Goal: Obtain resource: Obtain resource

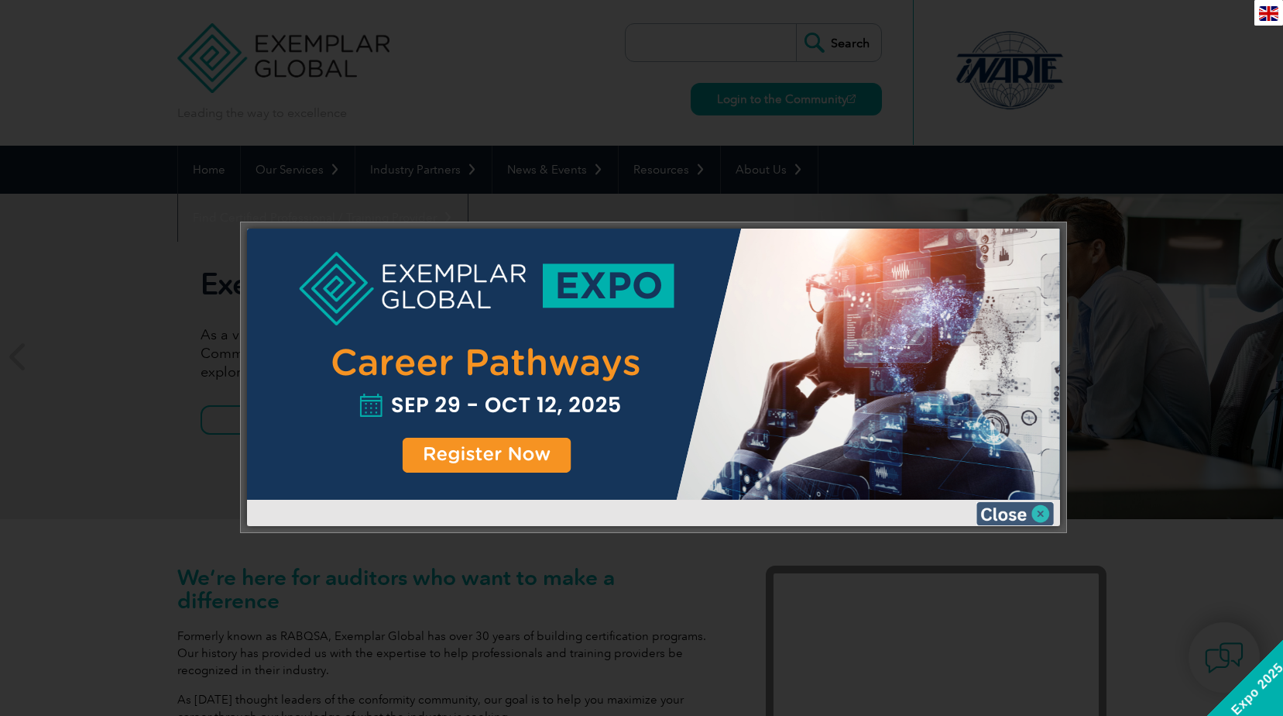
click at [1043, 509] on img at bounding box center [1015, 513] width 77 height 23
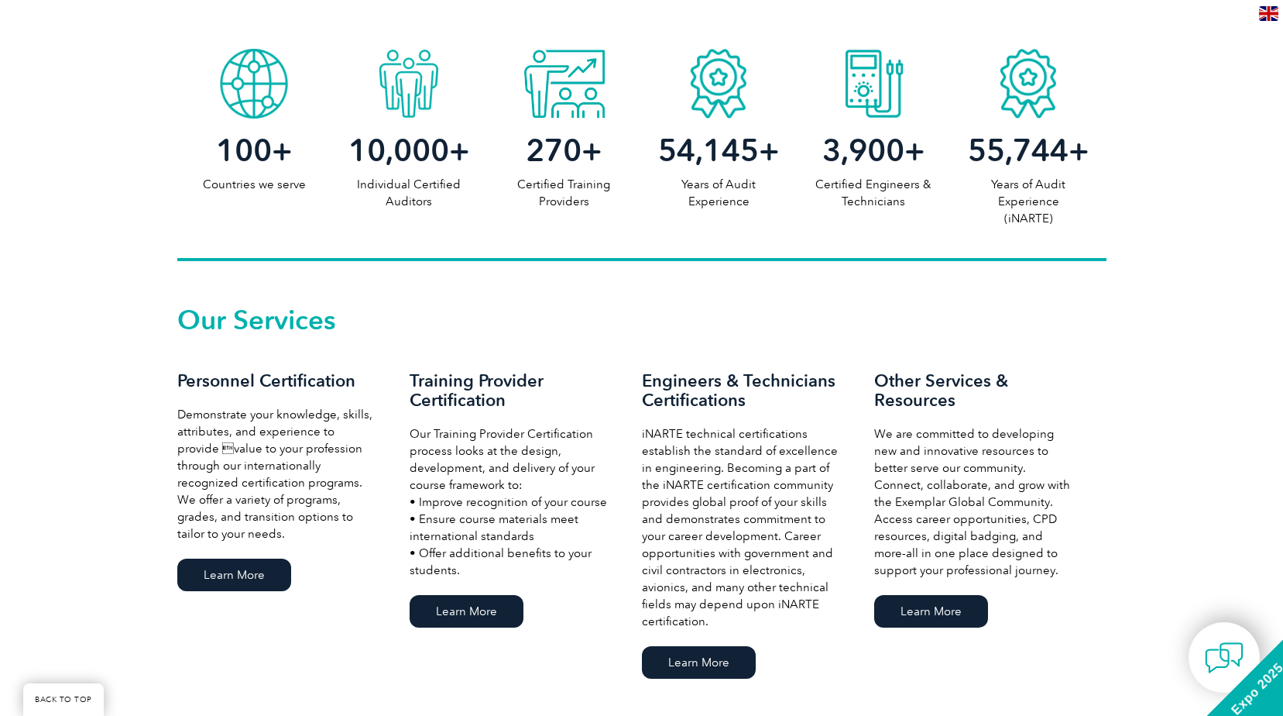
scroll to position [904, 0]
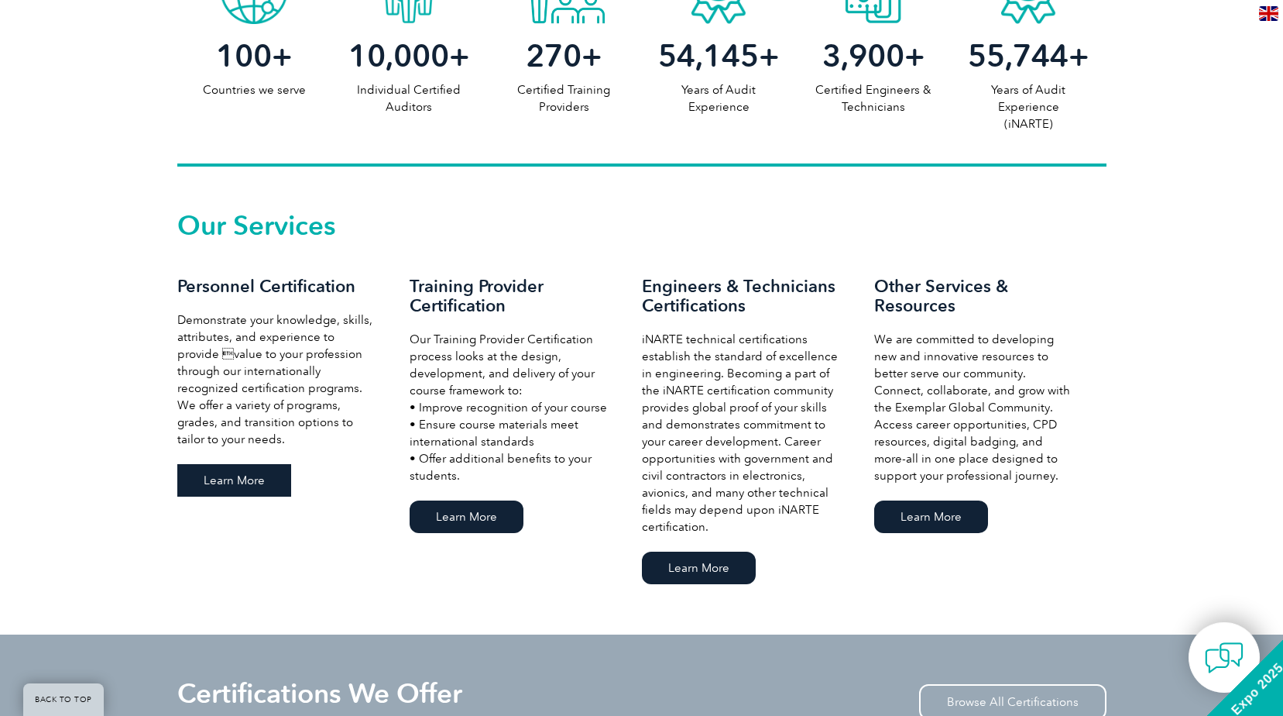
click at [239, 483] on link "Learn More" at bounding box center [234, 480] width 114 height 33
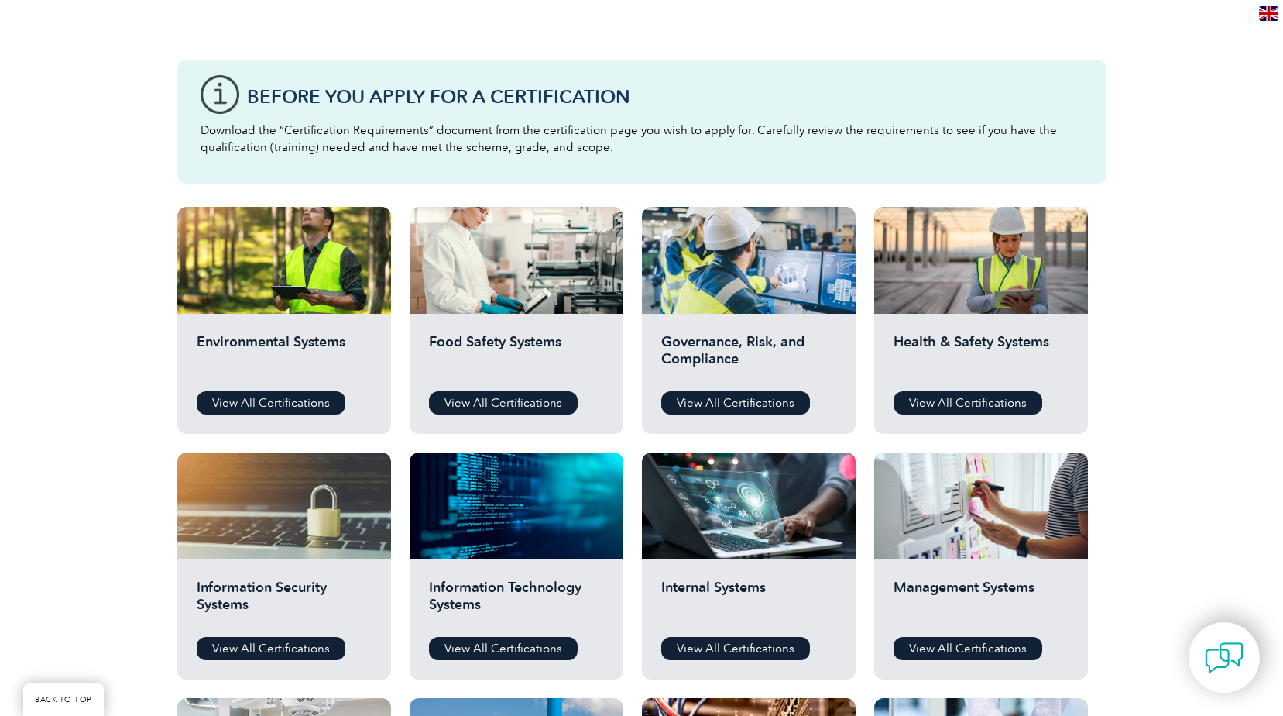
scroll to position [129, 0]
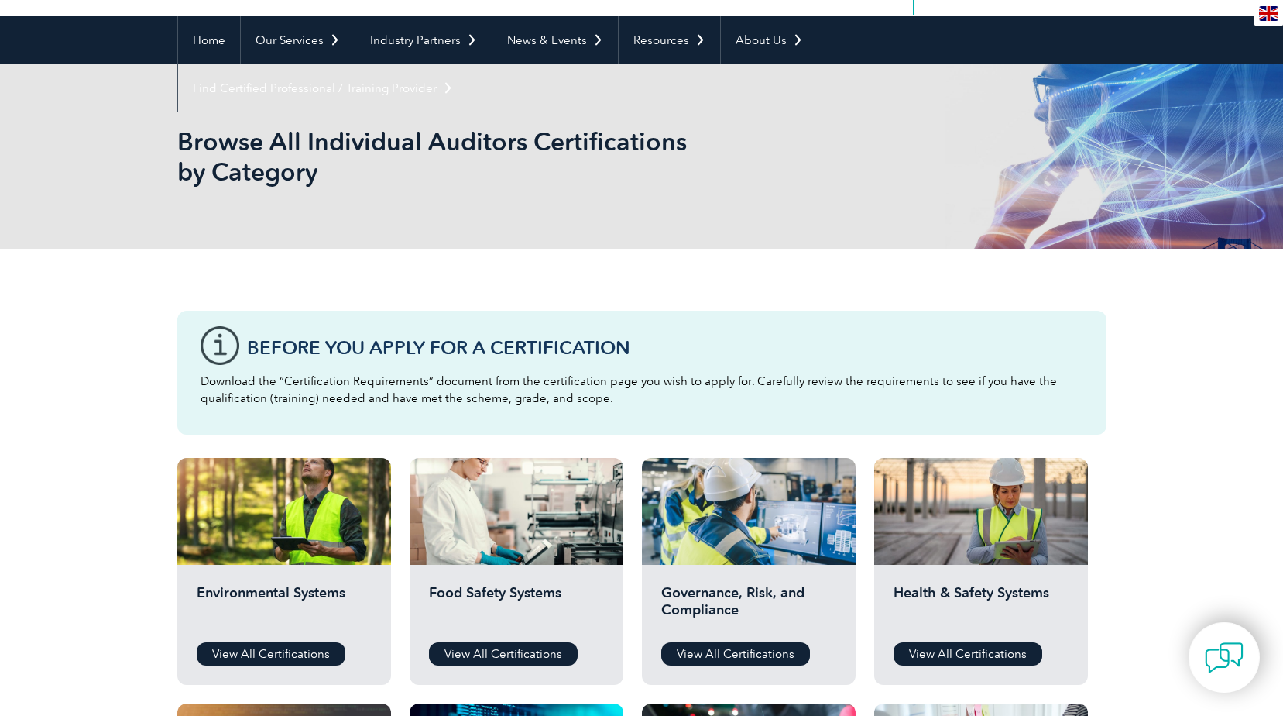
click at [221, 349] on div "Before You Apply For a Certification Download the “Certification Requirements” …" at bounding box center [641, 373] width 929 height 124
click at [282, 655] on link "View All Certifications" at bounding box center [271, 653] width 149 height 23
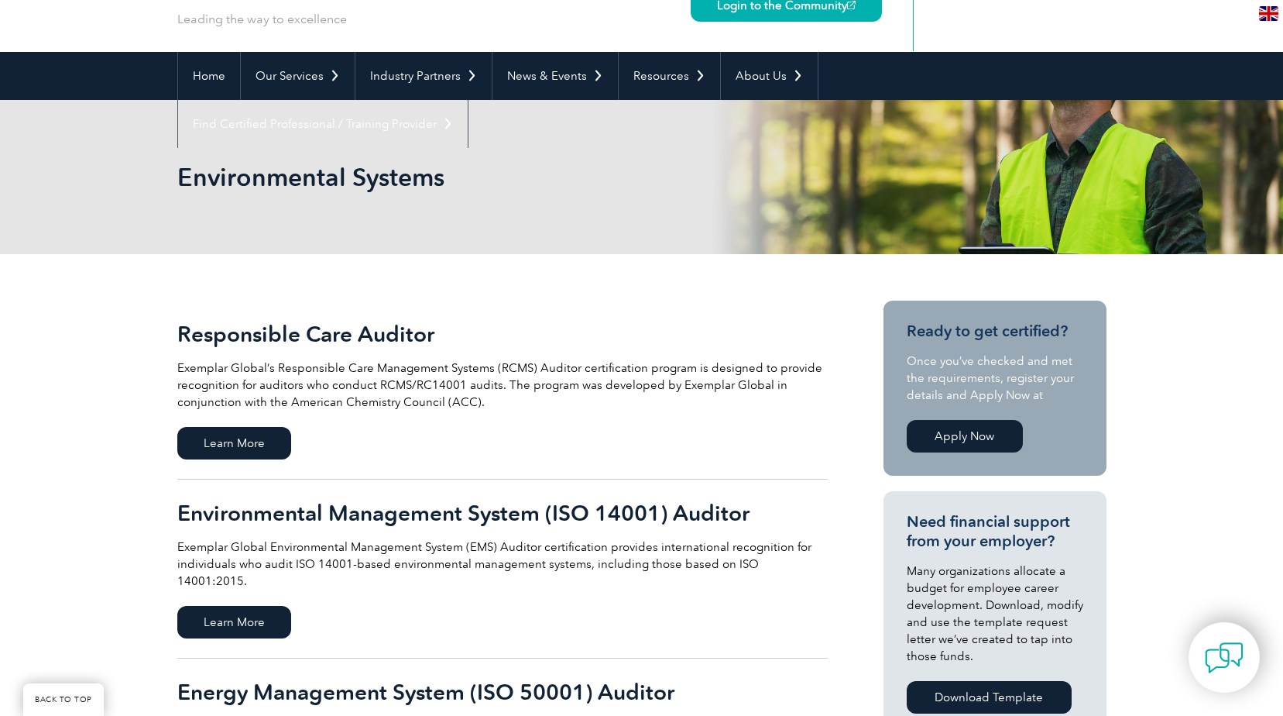
scroll to position [258, 0]
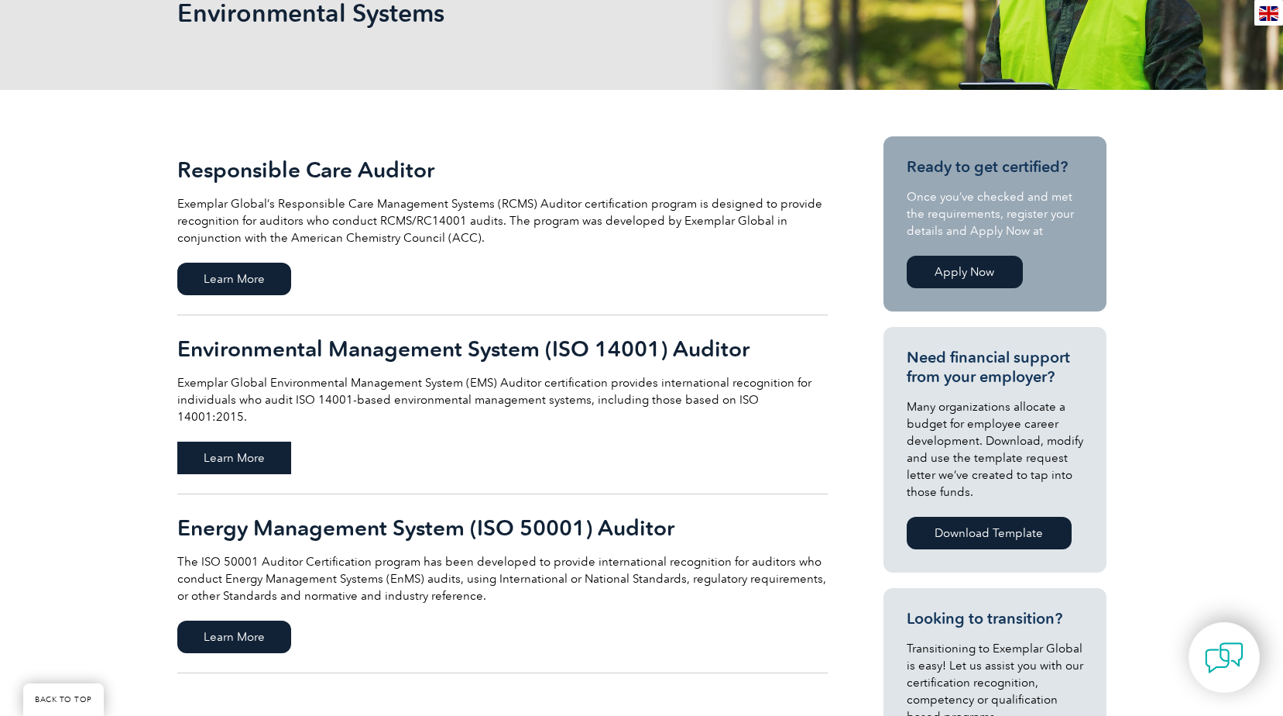
click at [252, 442] on span "Learn More" at bounding box center [234, 458] width 114 height 33
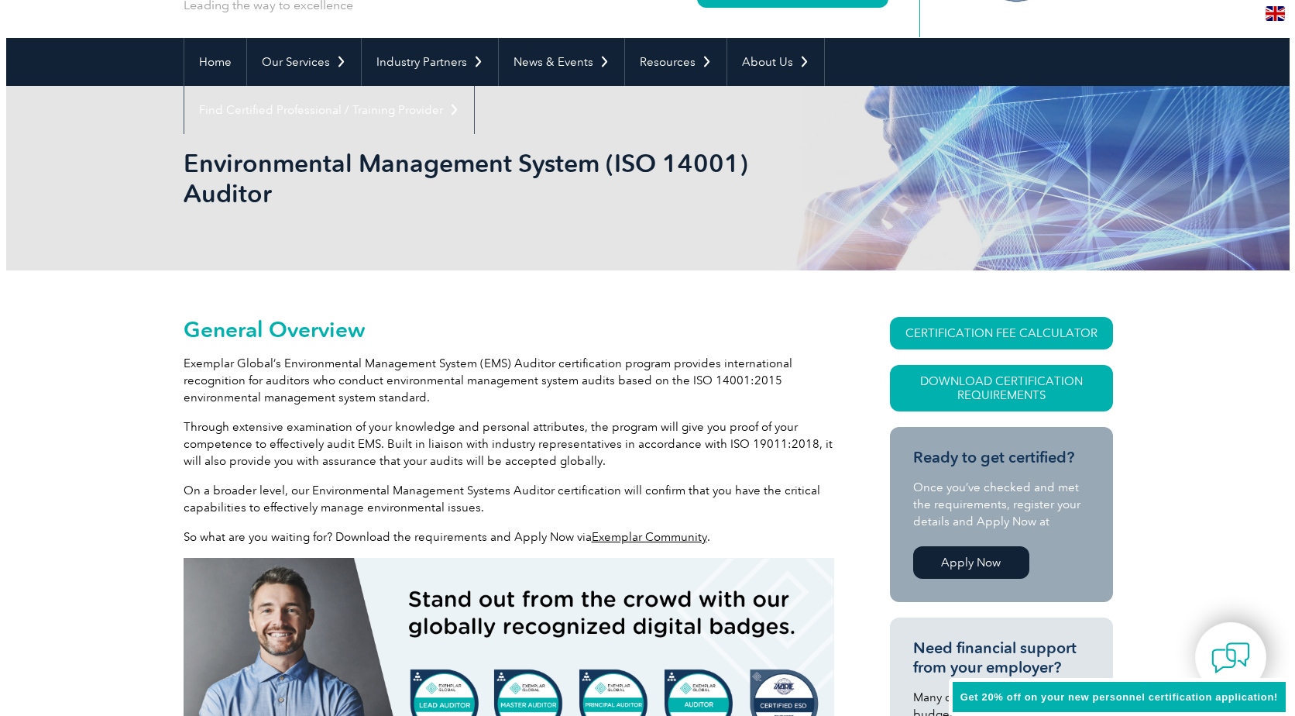
scroll to position [129, 0]
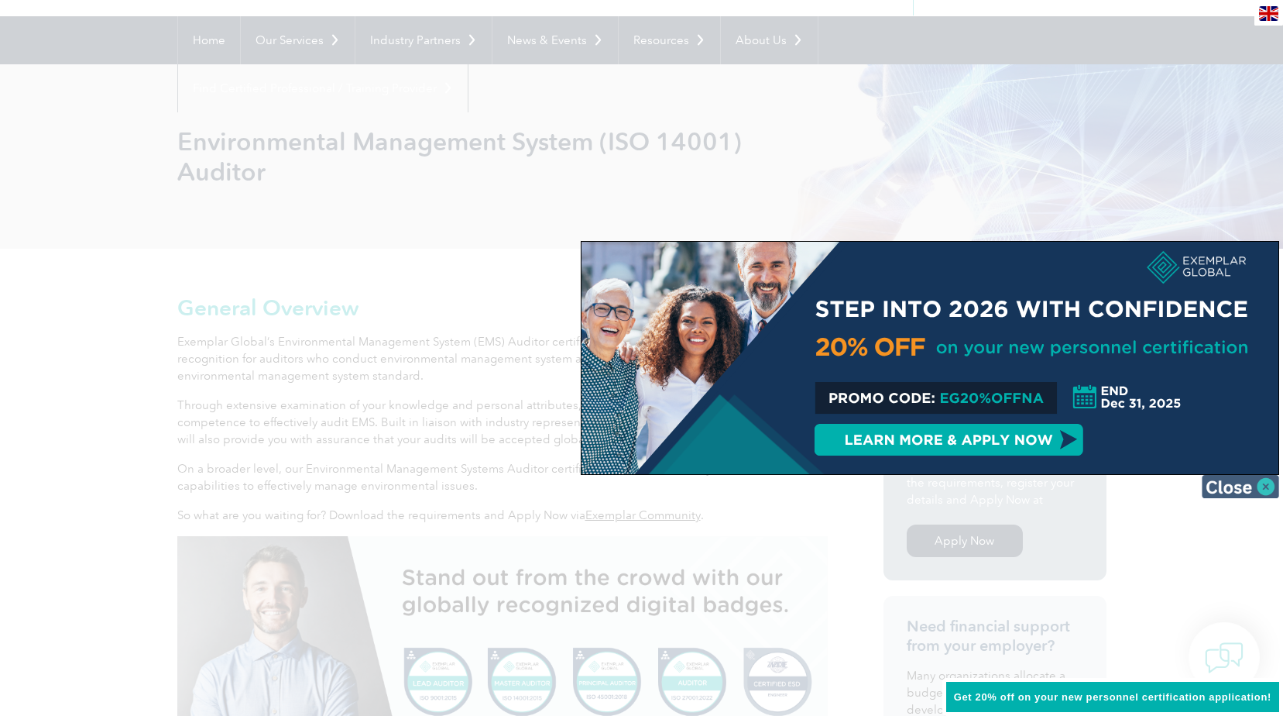
click at [1265, 488] on img at bounding box center [1240, 486] width 77 height 23
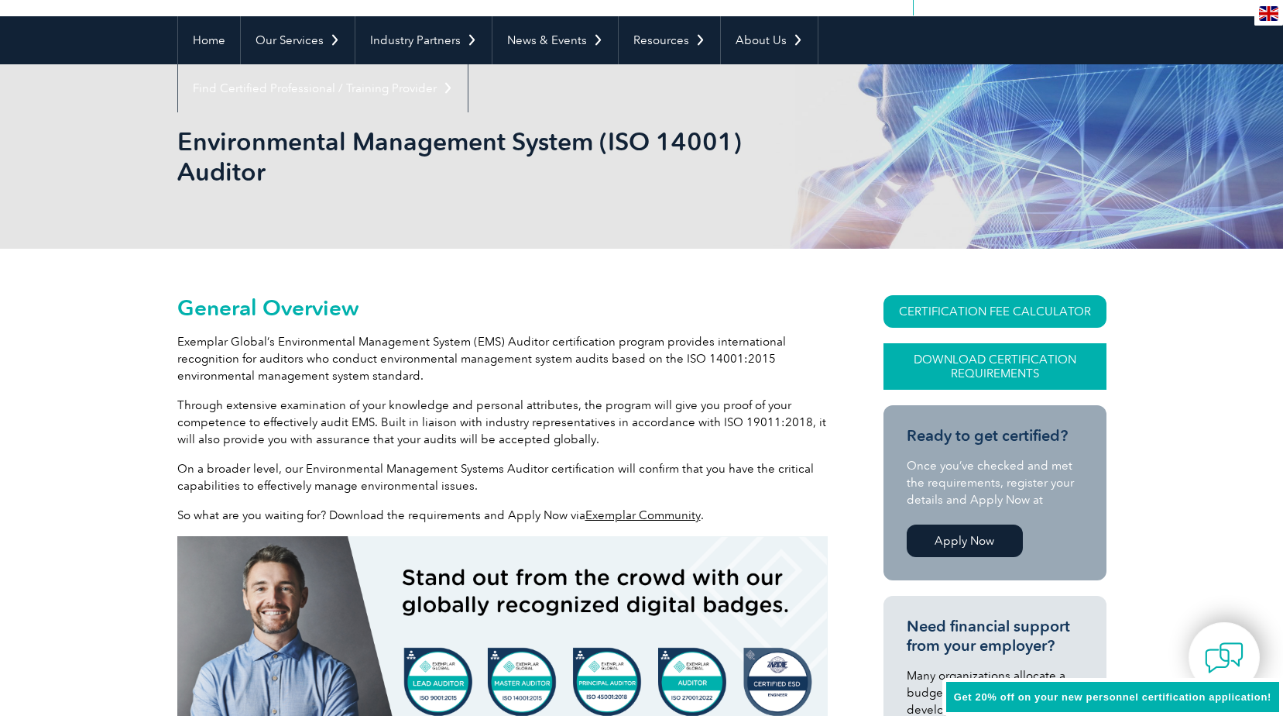
click at [1002, 368] on link "Download Certification Requirements" at bounding box center [995, 366] width 223 height 46
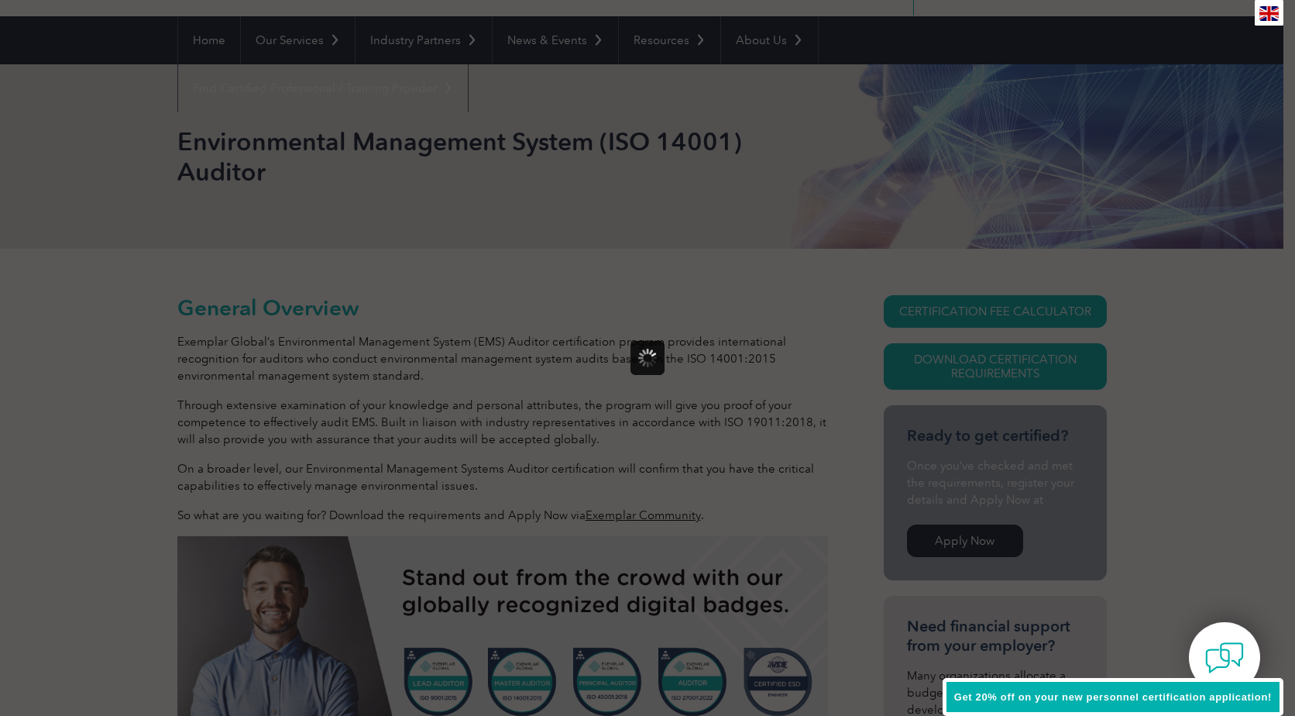
scroll to position [0, 0]
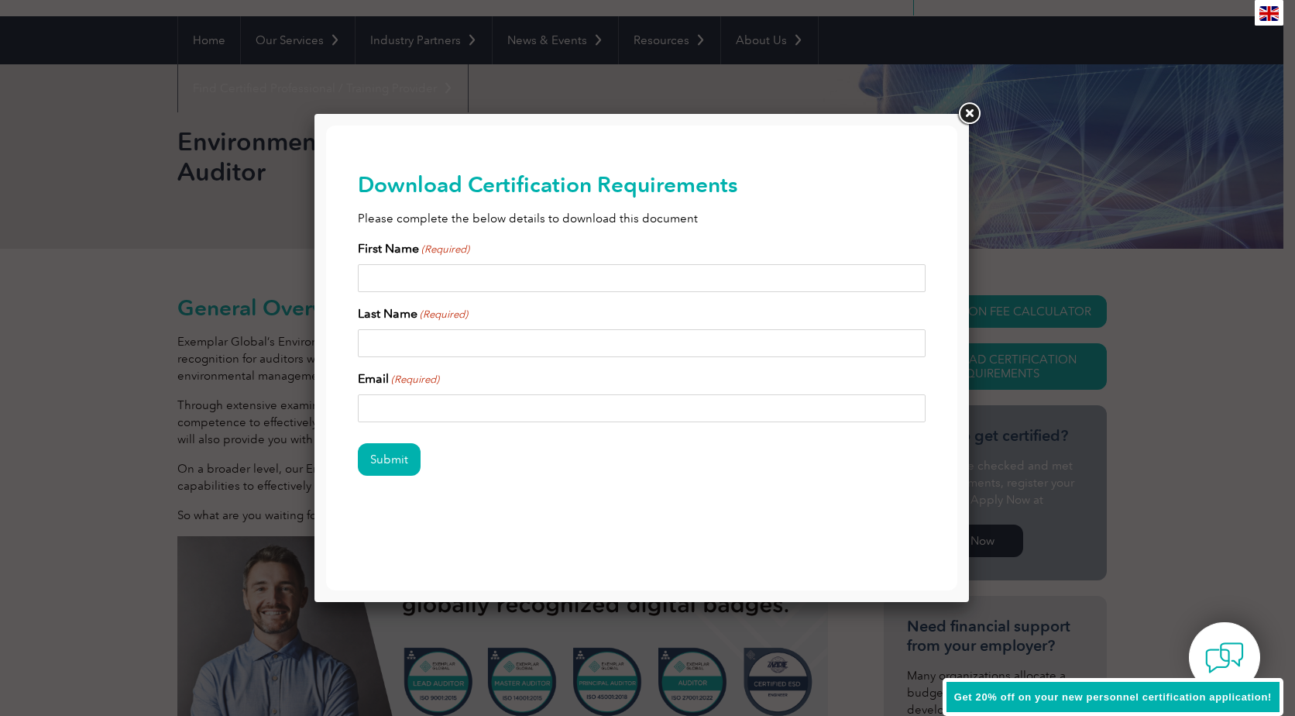
click at [395, 275] on input "First Name (Required)" at bounding box center [642, 278] width 569 height 28
type input "Murali"
type input "Kodi"
type input "mkkodi@hotmail.com"
click at [389, 453] on input "Submit" at bounding box center [389, 459] width 63 height 33
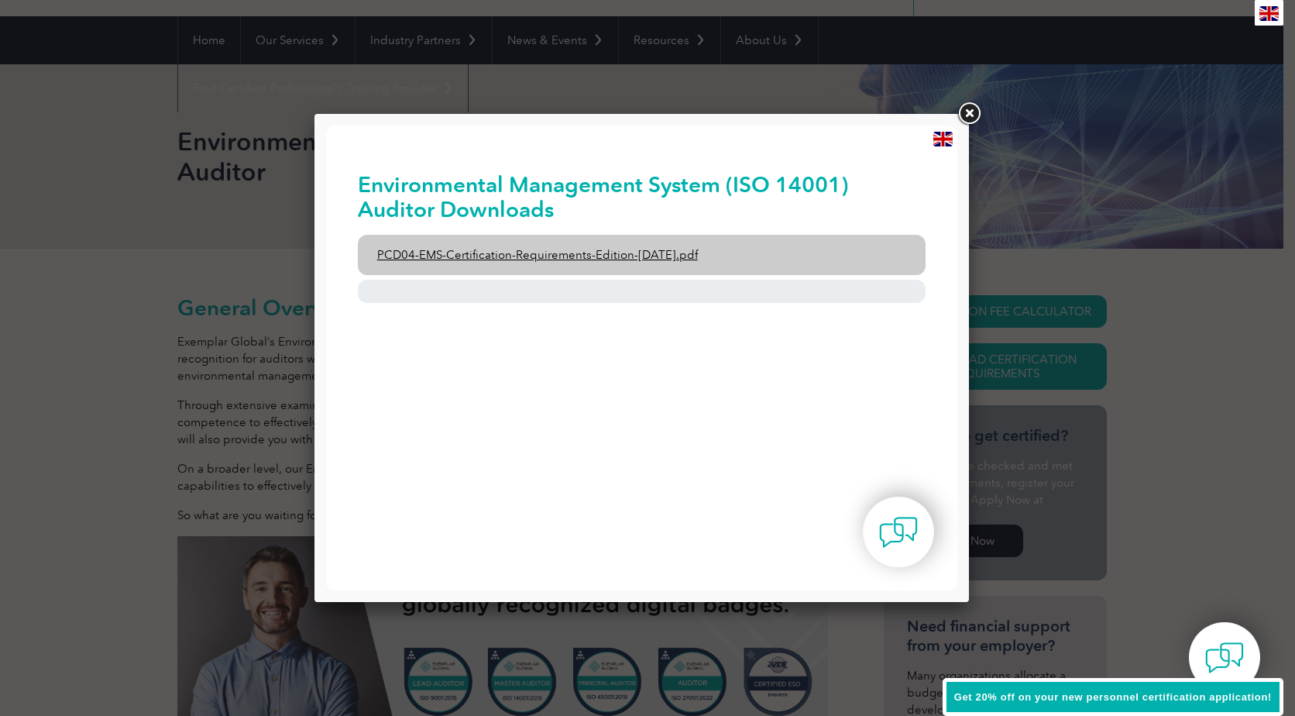
click at [648, 255] on link "PCD04-EMS-Certification-Requirements-Edition-2-April-2022.pdf" at bounding box center [642, 255] width 569 height 40
